Goal: Find specific page/section: Find specific page/section

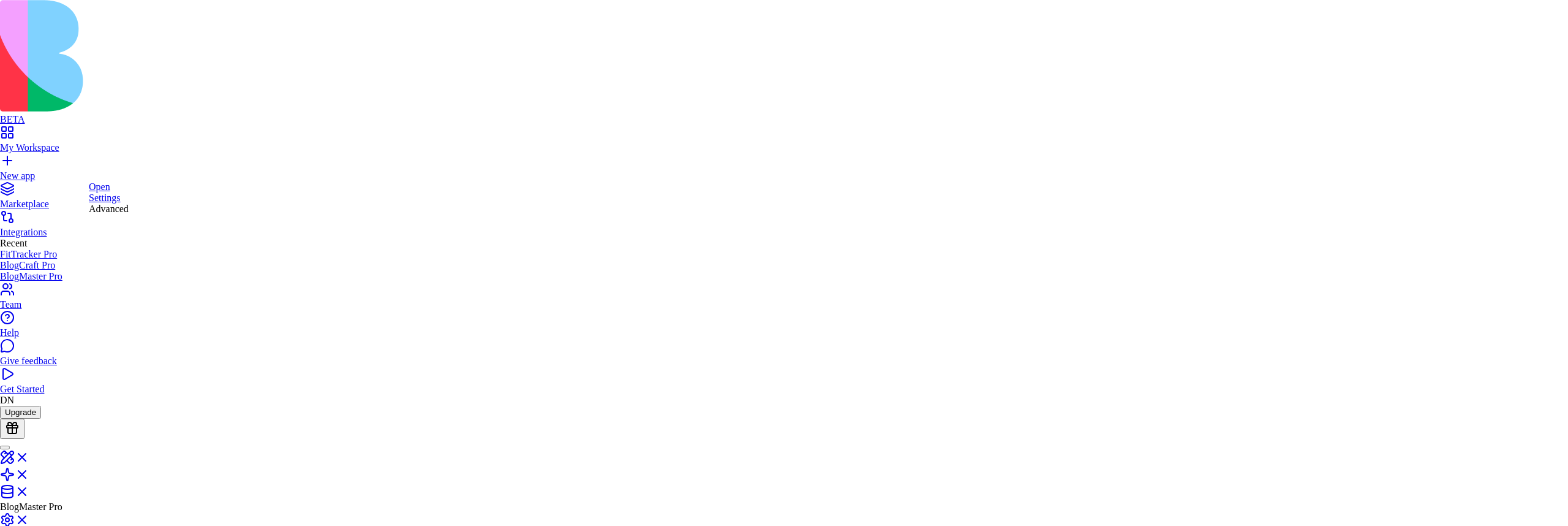
click at [118, 203] on link "Settings" at bounding box center [104, 197] width 32 height 11
click at [107, 191] on link "Open" at bounding box center [99, 187] width 21 height 11
click at [121, 211] on div "Settings" at bounding box center [118, 206] width 40 height 11
click at [149, 221] on div "Advanced" at bounding box center [132, 216] width 40 height 11
